Goal: Information Seeking & Learning: Learn about a topic

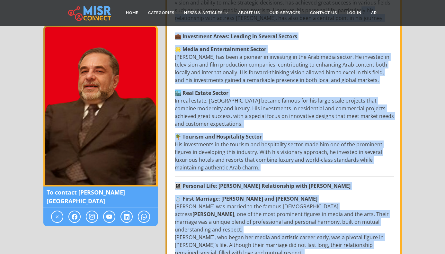
scroll to position [193, 0]
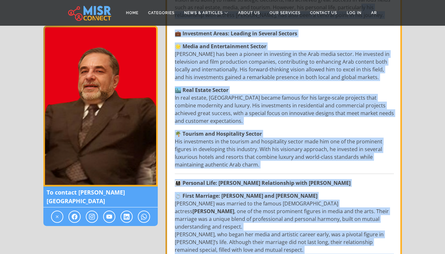
drag, startPoint x: 195, startPoint y: 150, endPoint x: 344, endPoint y: 247, distance: 177.2
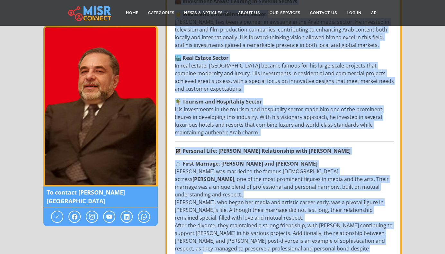
scroll to position [289, 0]
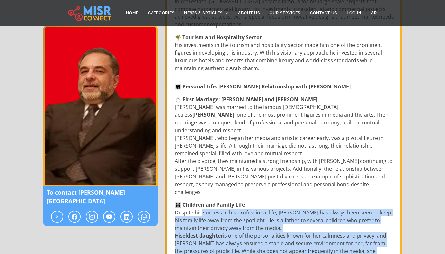
drag, startPoint x: 192, startPoint y: 169, endPoint x: 339, endPoint y: 213, distance: 154.0
click at [339, 213] on p "👨‍👩‍👧 Children and Family Life Despite his success in his professional life, [P…" at bounding box center [284, 235] width 219 height 69
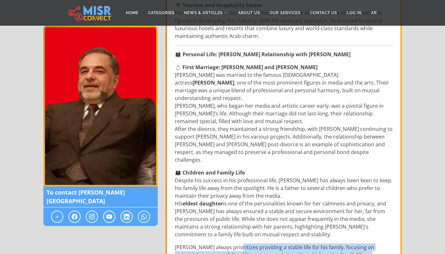
drag, startPoint x: 224, startPoint y: 193, endPoint x: 357, endPoint y: 205, distance: 133.3
click at [357, 243] on p "[PERSON_NAME] always prioritizes providing a stable life for his family, focusi…" at bounding box center [284, 254] width 219 height 23
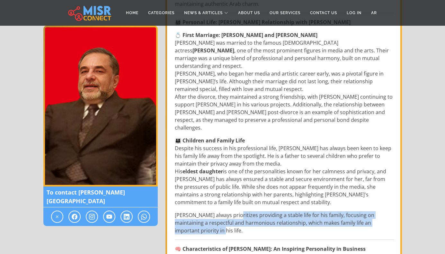
drag, startPoint x: 215, startPoint y: 215, endPoint x: 270, endPoint y: 229, distance: 56.9
click at [270, 229] on div "[PERSON_NAME]: The Man Who Made Success in Business and Relationships Biography…" at bounding box center [284, 128] width 227 height 668
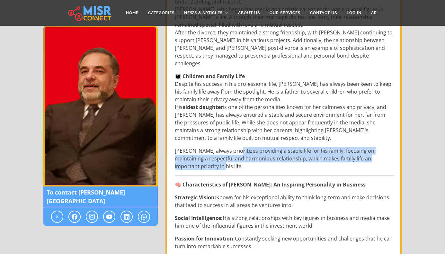
scroll to position [450, 0]
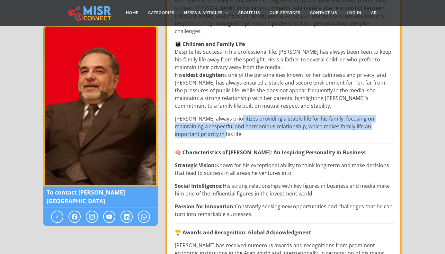
drag, startPoint x: 244, startPoint y: 201, endPoint x: 157, endPoint y: 184, distance: 88.3
click at [167, 184] on div "Name: [PERSON_NAME] [PERSON_NAME]: The Man Who Made Success in Business and Rel…" at bounding box center [283, 22] width 233 height 700
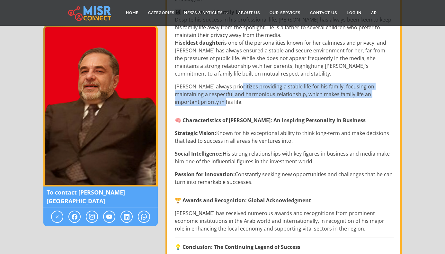
drag, startPoint x: 197, startPoint y: 197, endPoint x: 258, endPoint y: 218, distance: 64.2
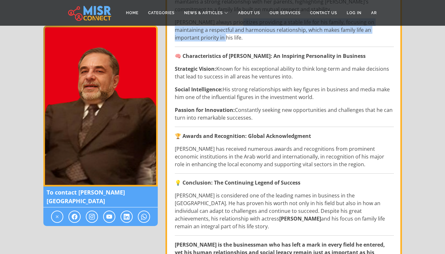
scroll to position [675, 0]
